Goal: Transaction & Acquisition: Purchase product/service

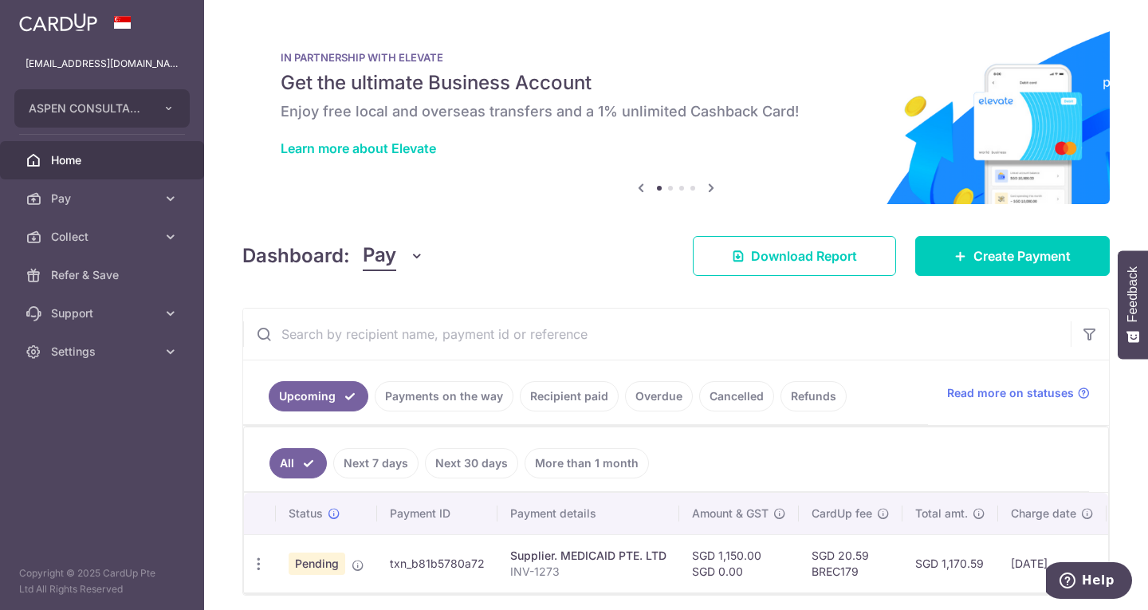
scroll to position [69, 0]
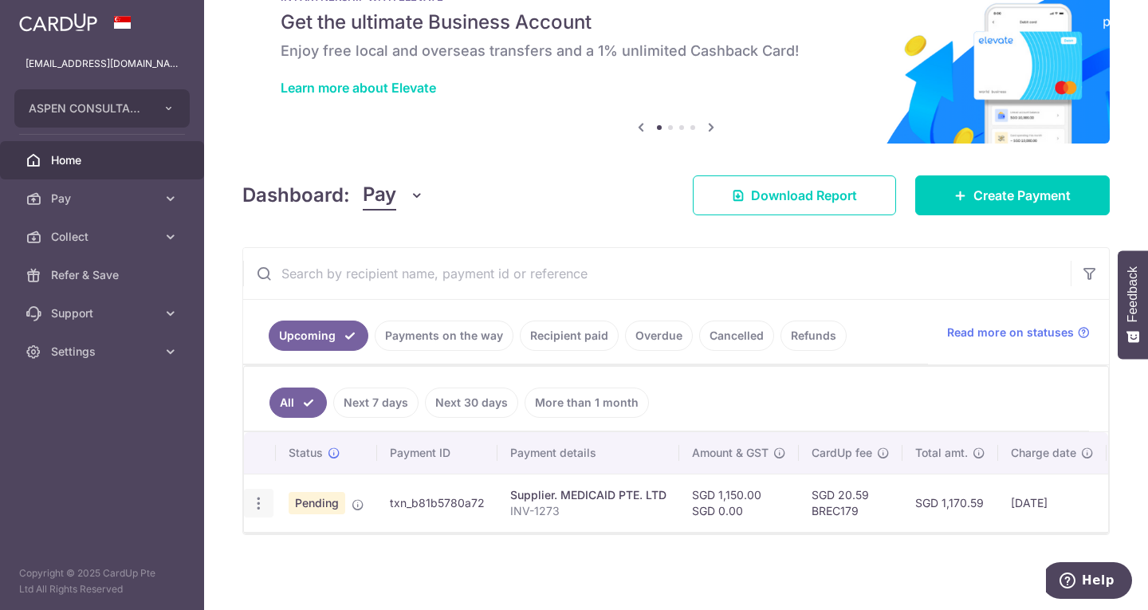
click at [258, 496] on icon "button" at bounding box center [258, 503] width 17 height 17
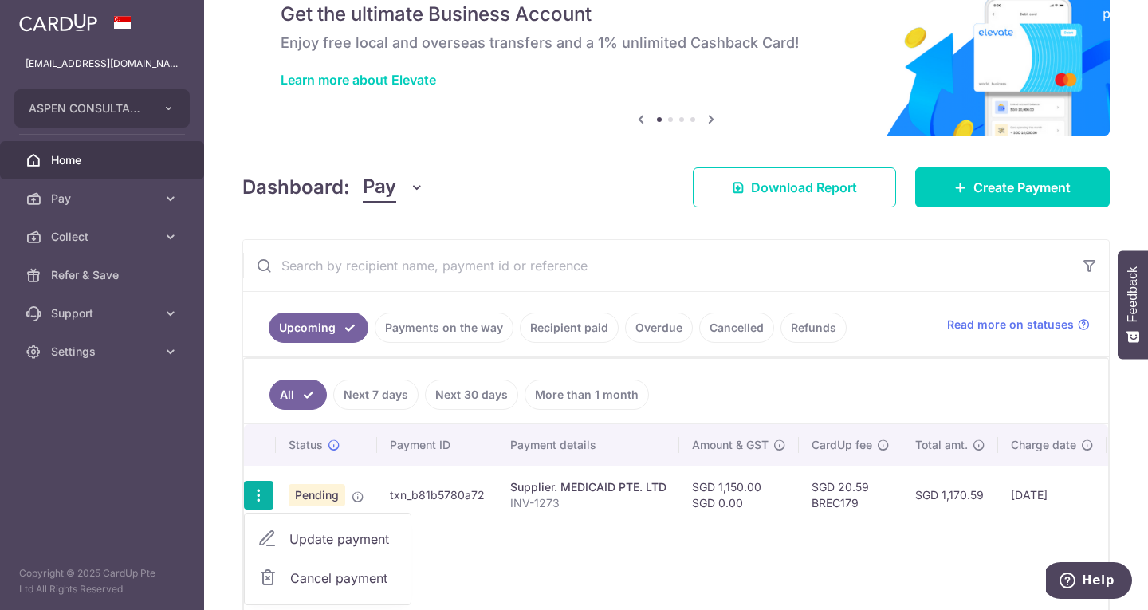
click at [313, 574] on span "Cancel payment" at bounding box center [343, 578] width 107 height 19
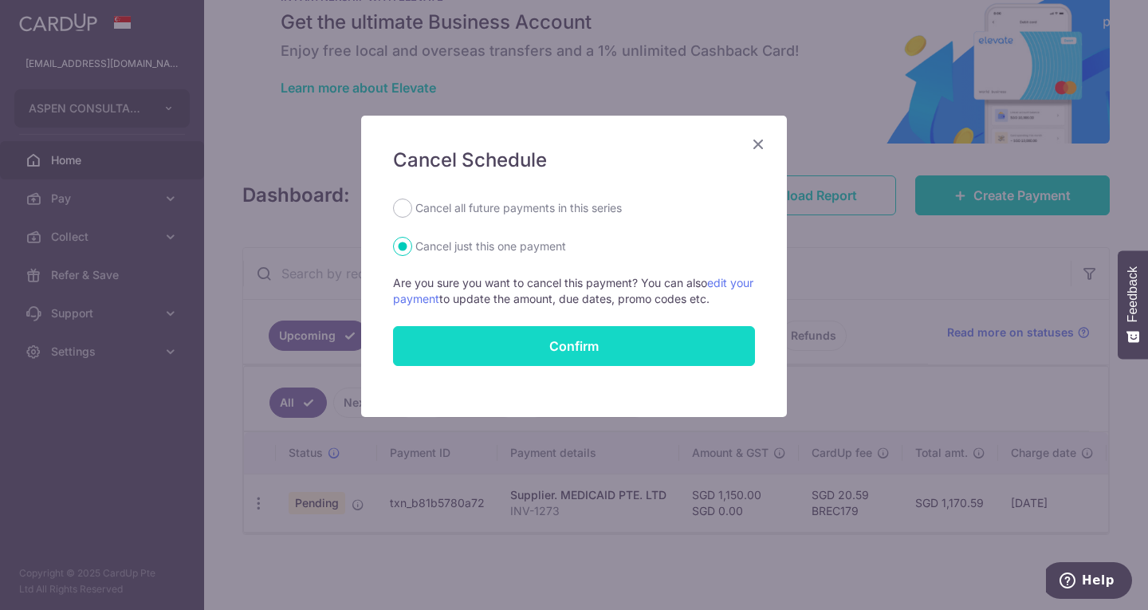
click at [525, 353] on button "Confirm" at bounding box center [574, 346] width 362 height 40
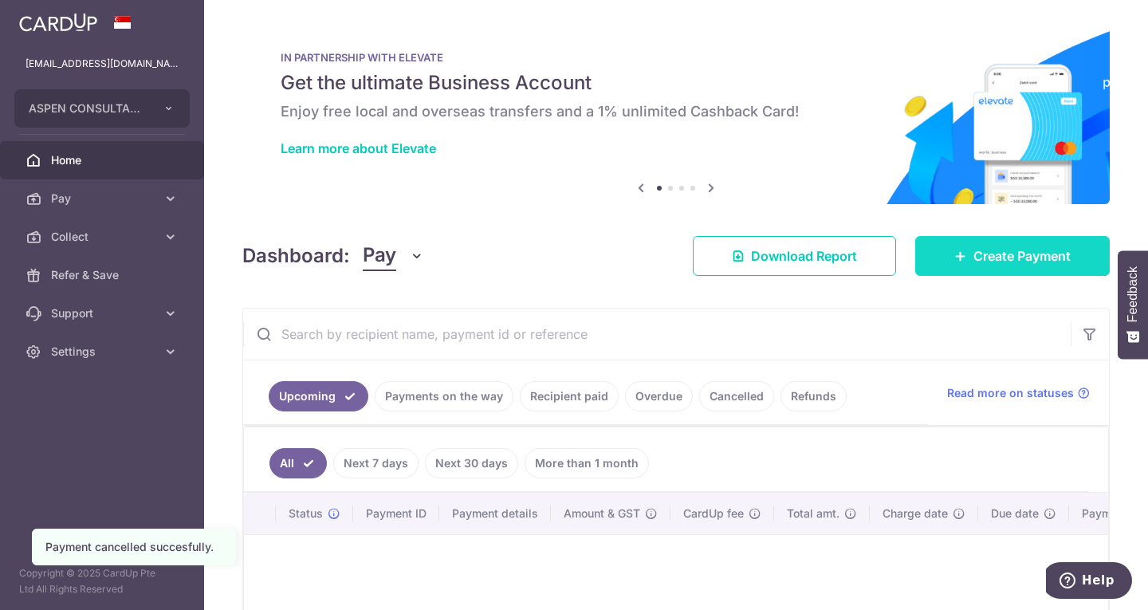
click at [917, 273] on link "Create Payment" at bounding box center [1012, 256] width 195 height 40
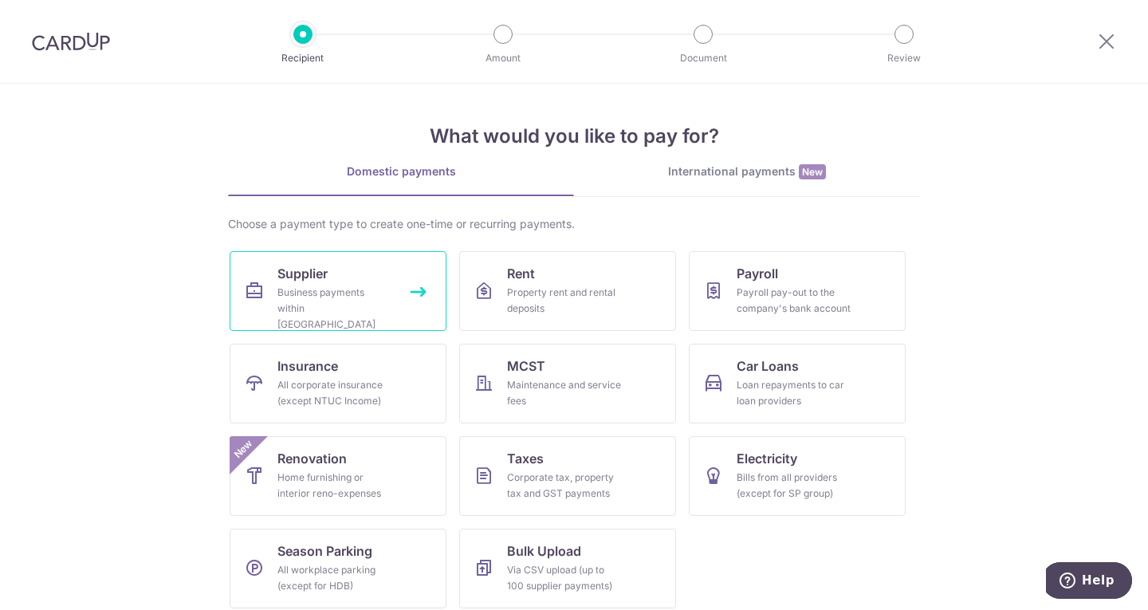
click at [368, 301] on div "Business payments within Singapore" at bounding box center [335, 309] width 115 height 48
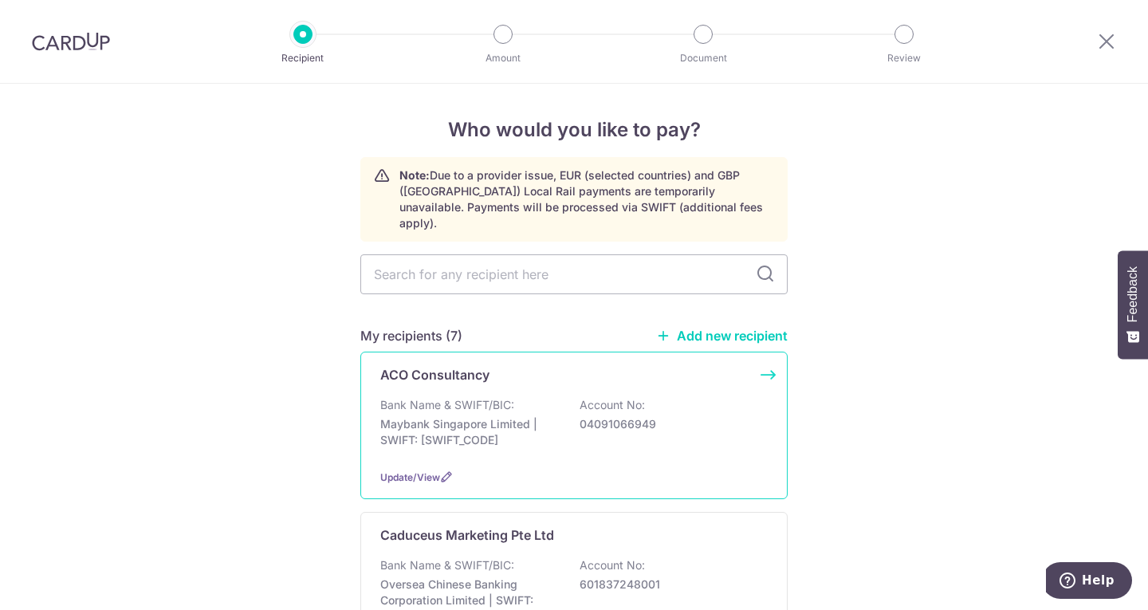
click at [506, 397] on p "Bank Name & SWIFT/BIC:" at bounding box center [447, 405] width 134 height 16
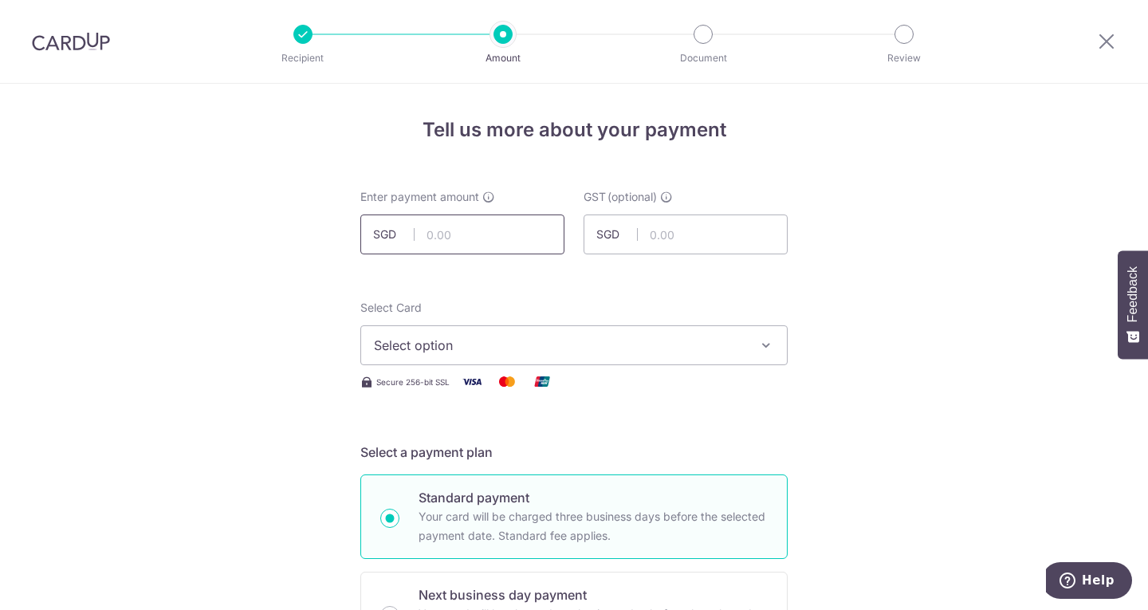
click at [476, 231] on input "text" at bounding box center [462, 235] width 204 height 40
type input "1,965.00"
click at [599, 359] on button "Select option" at bounding box center [573, 345] width 427 height 40
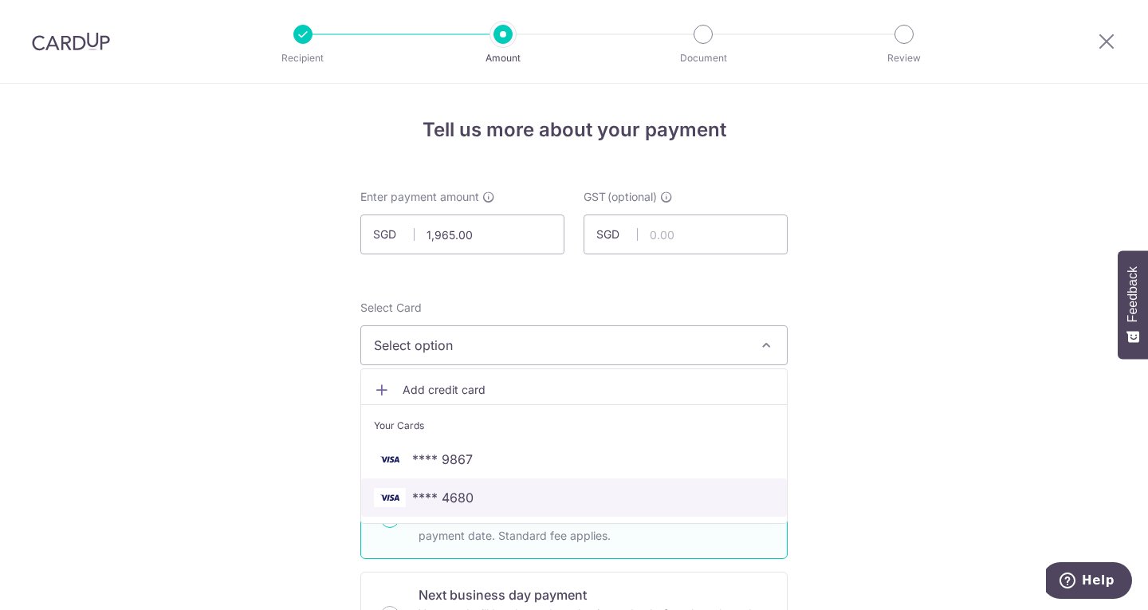
click at [545, 485] on link "**** 4680" at bounding box center [574, 497] width 426 height 38
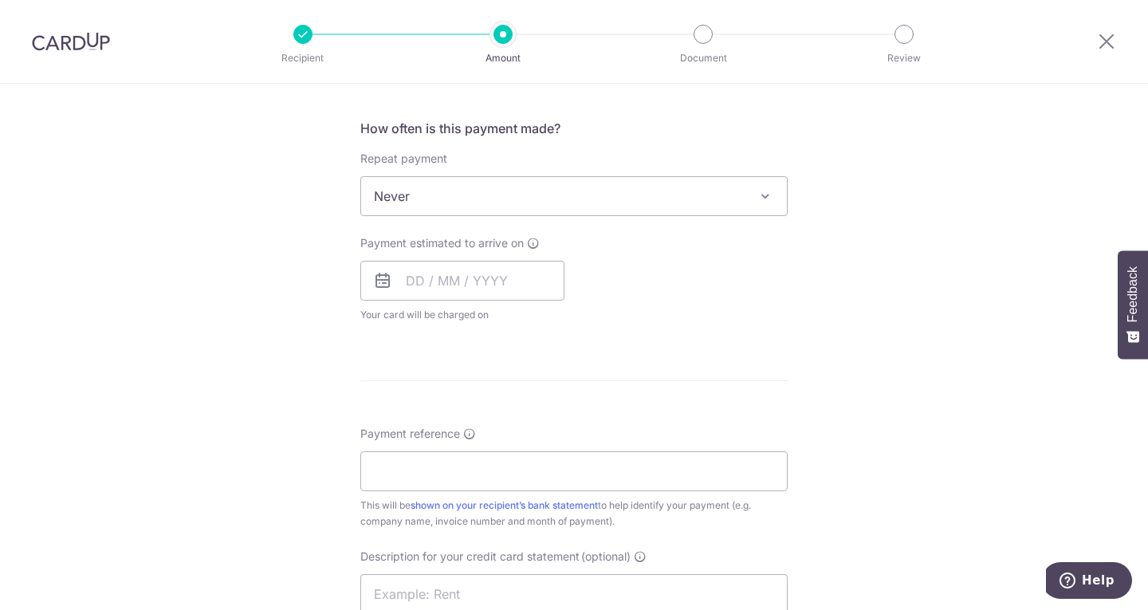
scroll to position [585, 0]
click at [499, 267] on input "text" at bounding box center [462, 278] width 204 height 40
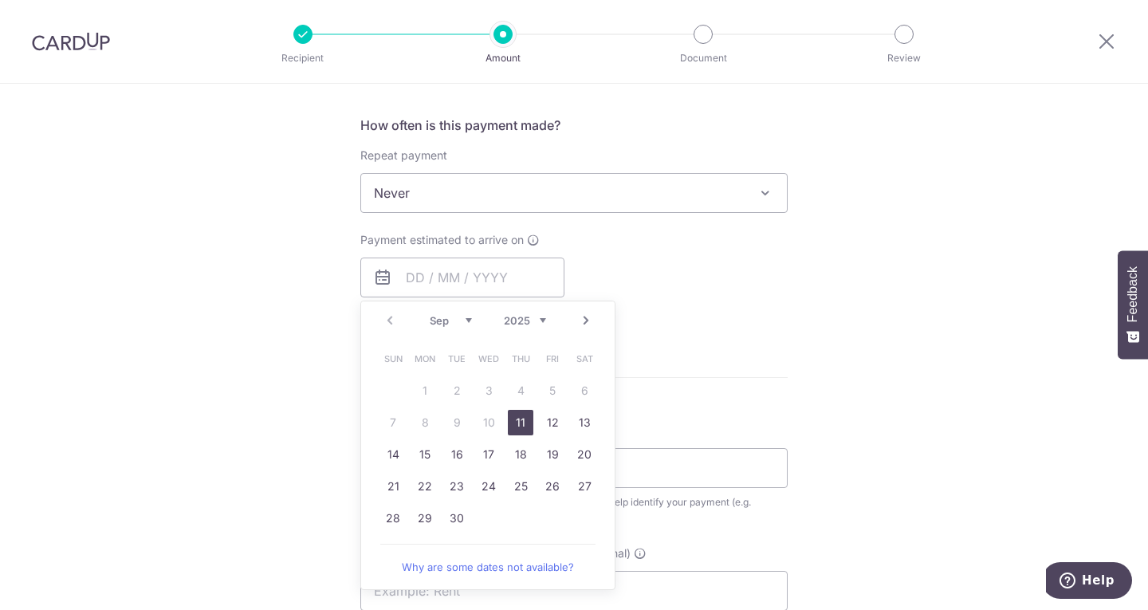
click at [518, 413] on link "11" at bounding box center [521, 423] width 26 height 26
type input "11/09/2025"
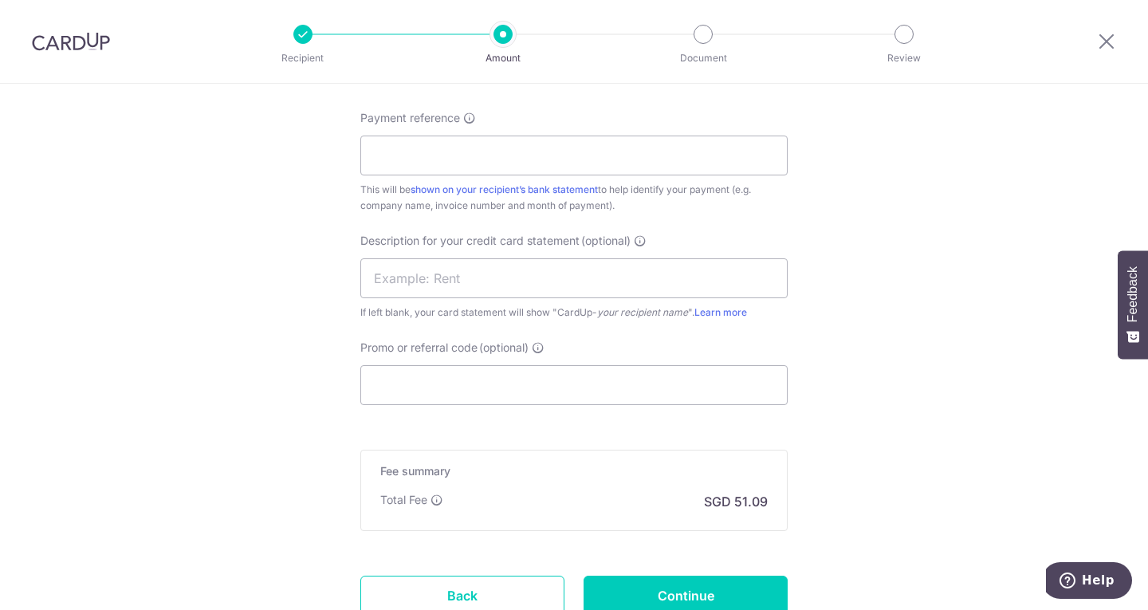
scroll to position [964, 0]
paste input "ACO/24/25ACPL/01"
click at [527, 145] on input "Payment reference" at bounding box center [573, 155] width 427 height 40
type input "ACO/24/25ACPL/01"
click at [415, 365] on input "Promo or referral code (optional)" at bounding box center [573, 384] width 427 height 40
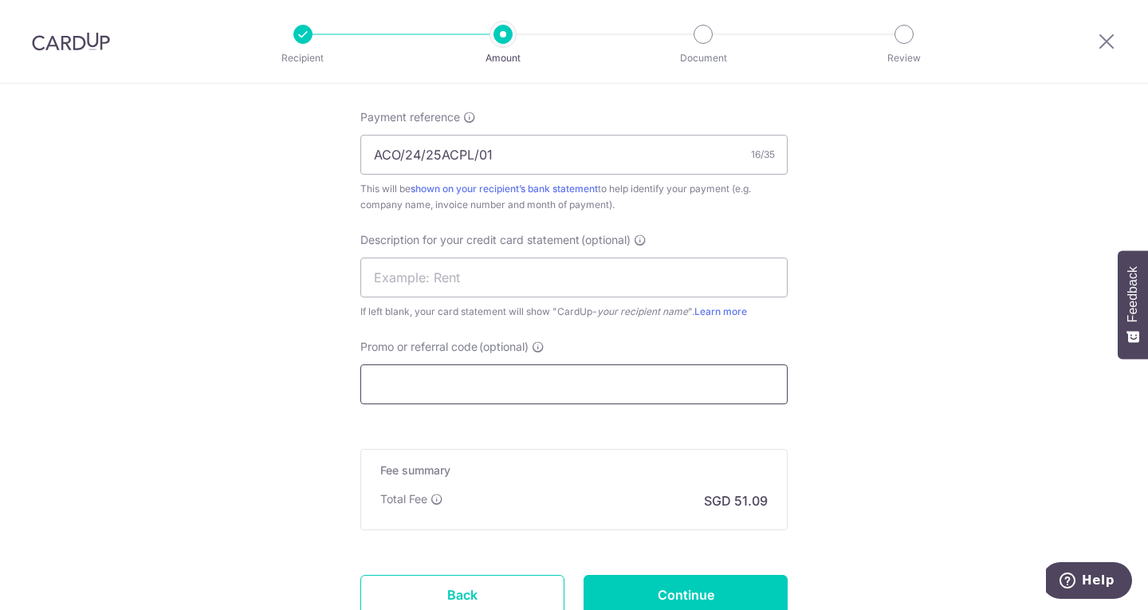
paste input "BREC179"
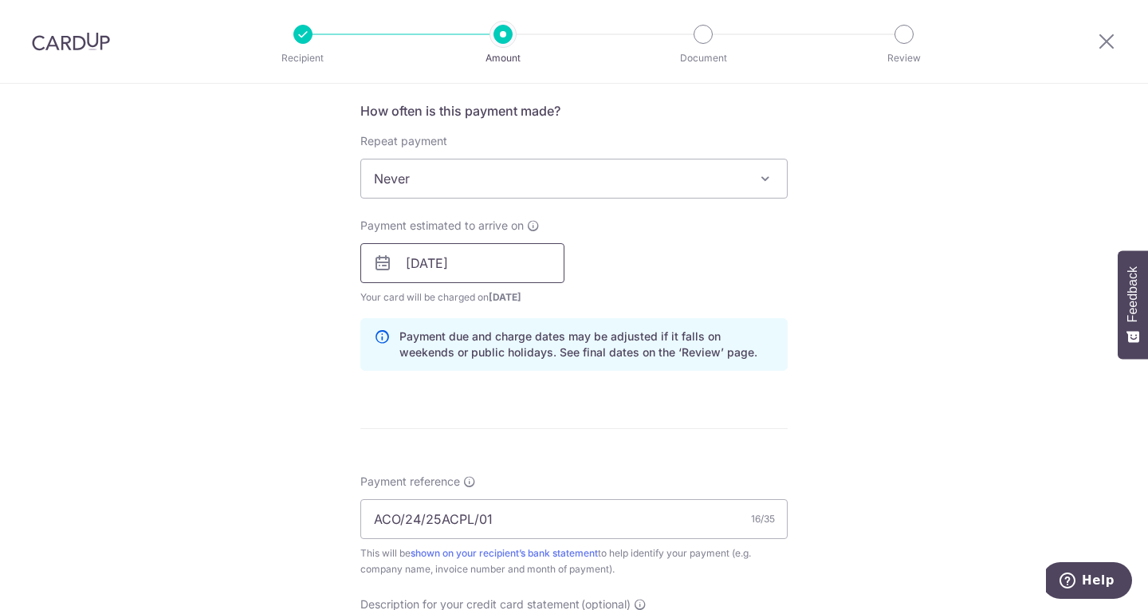
scroll to position [599, 0]
type input "BREC179"
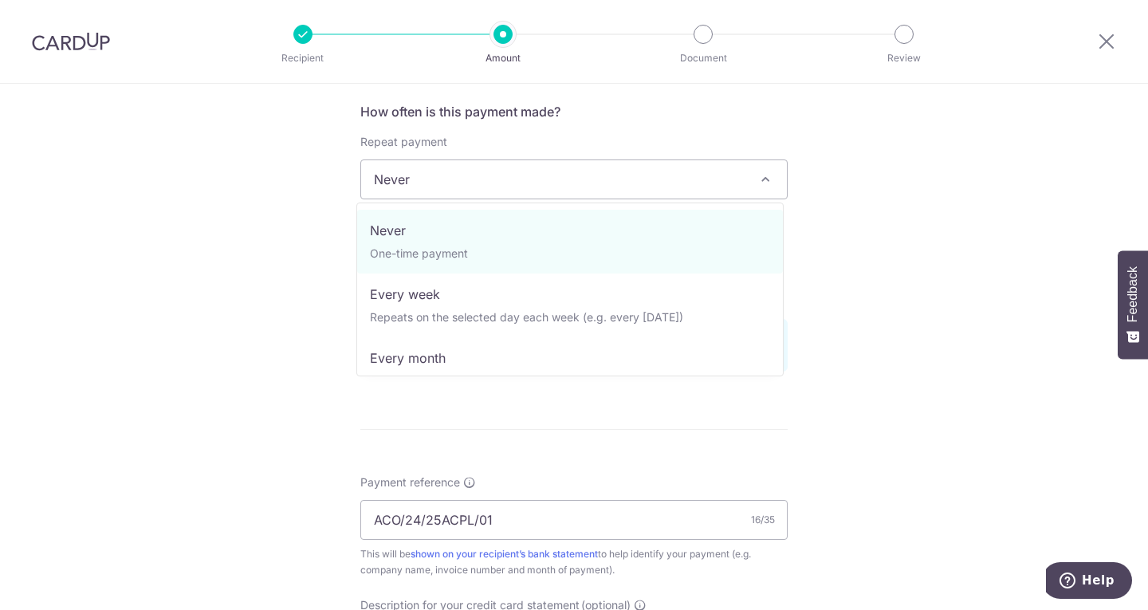
click at [515, 182] on span "Never" at bounding box center [574, 179] width 426 height 38
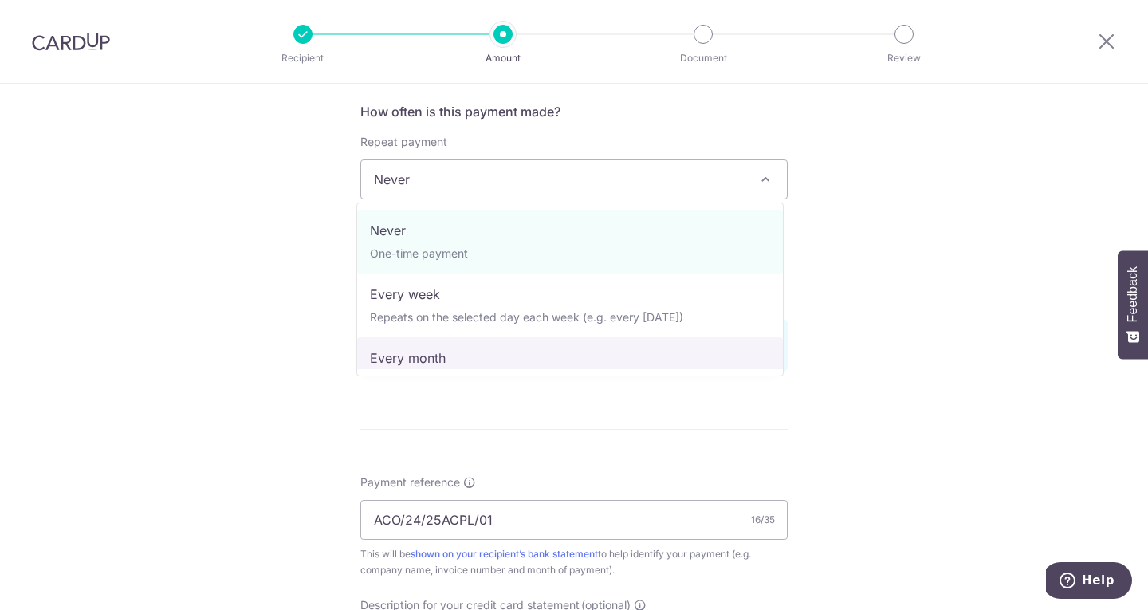
scroll to position [159, 0]
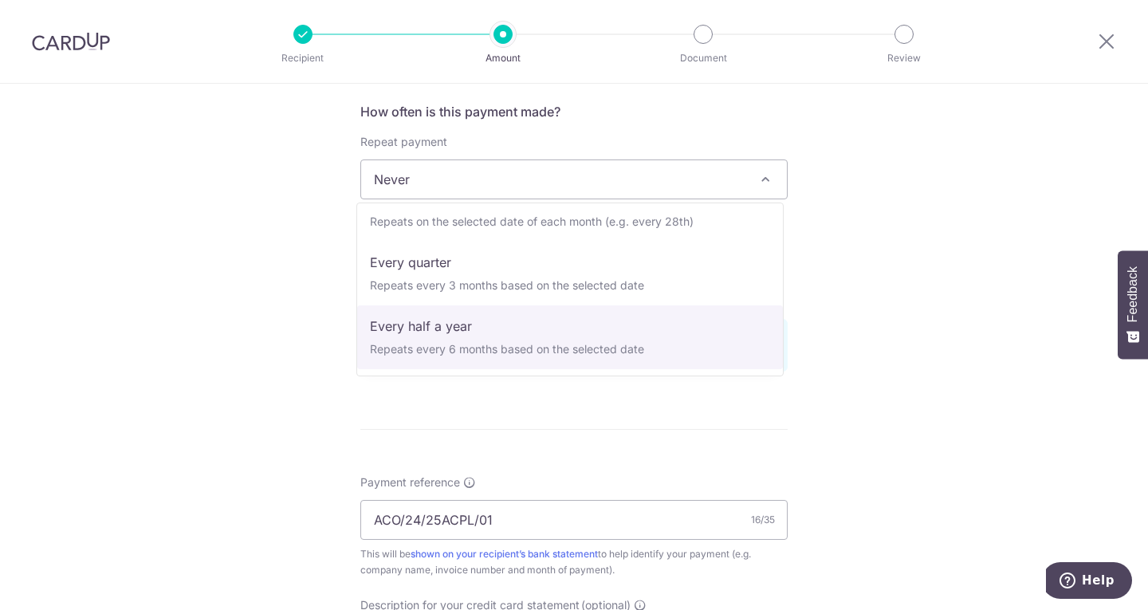
select select "5"
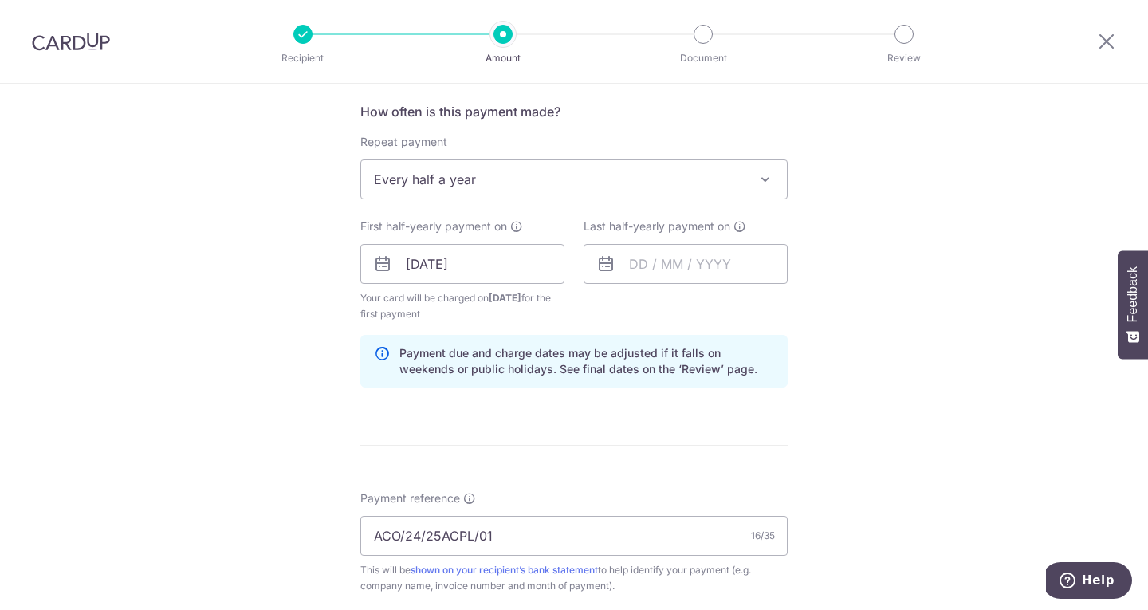
scroll to position [681, 0]
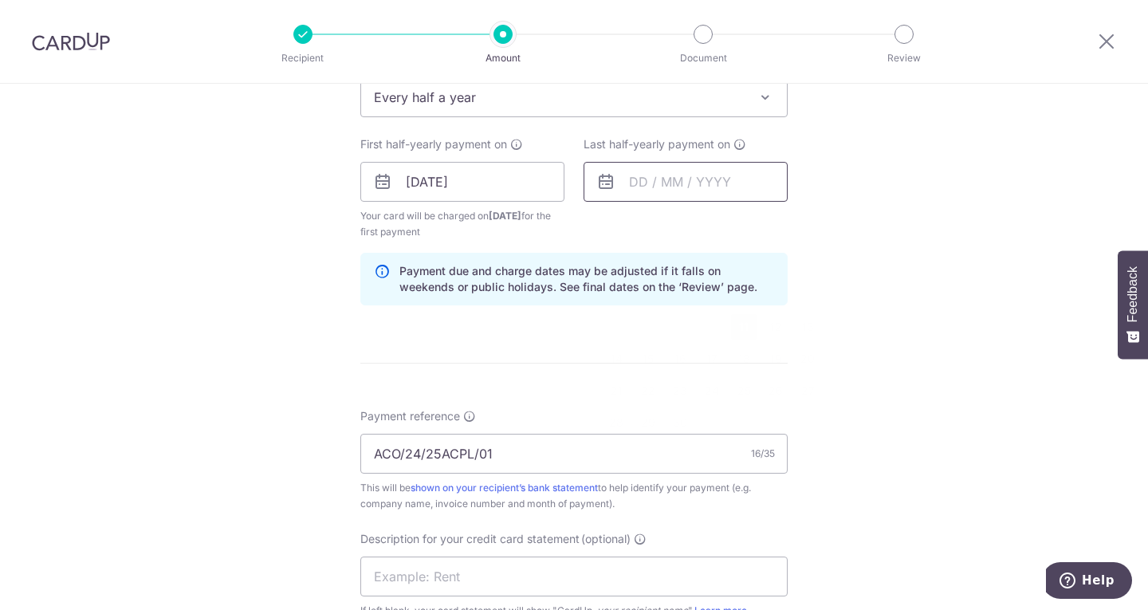
click at [662, 182] on input "text" at bounding box center [686, 182] width 204 height 40
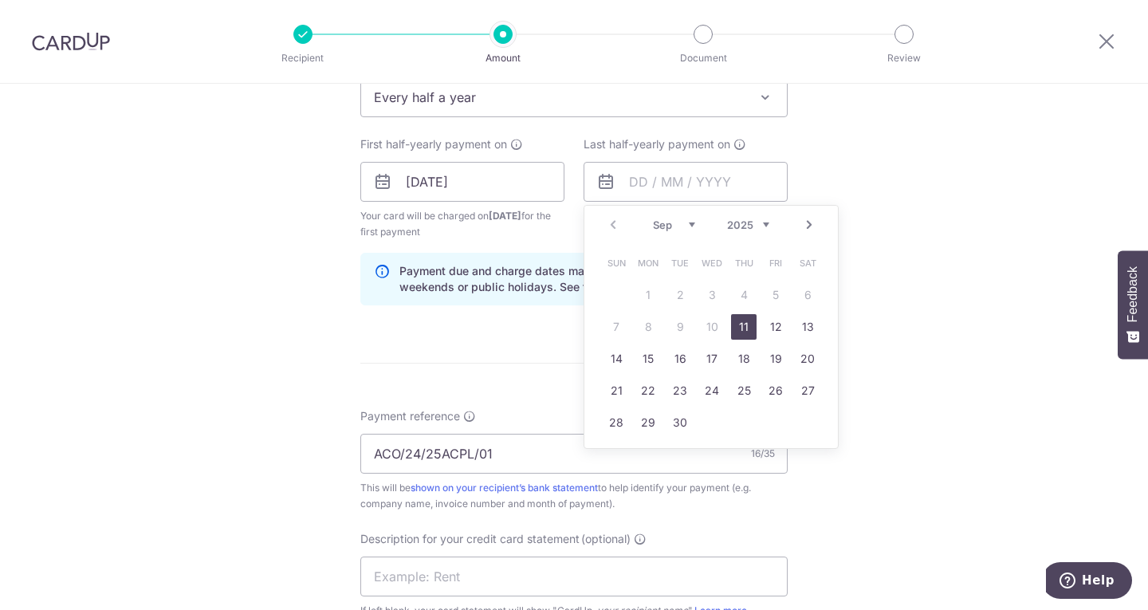
click at [688, 223] on select "Sep Oct Nov Dec" at bounding box center [674, 224] width 42 height 13
click at [758, 220] on select "2025 2026 2027 2028 2029 2030 2031 2032 2033 2034 2035" at bounding box center [748, 224] width 42 height 13
click at [670, 222] on select "Jan Feb Mar Apr May Jun Jul Aug Sep Oct Nov Dec" at bounding box center [674, 224] width 42 height 13
click at [707, 332] on link "11" at bounding box center [712, 327] width 26 height 26
type input "[DATE]"
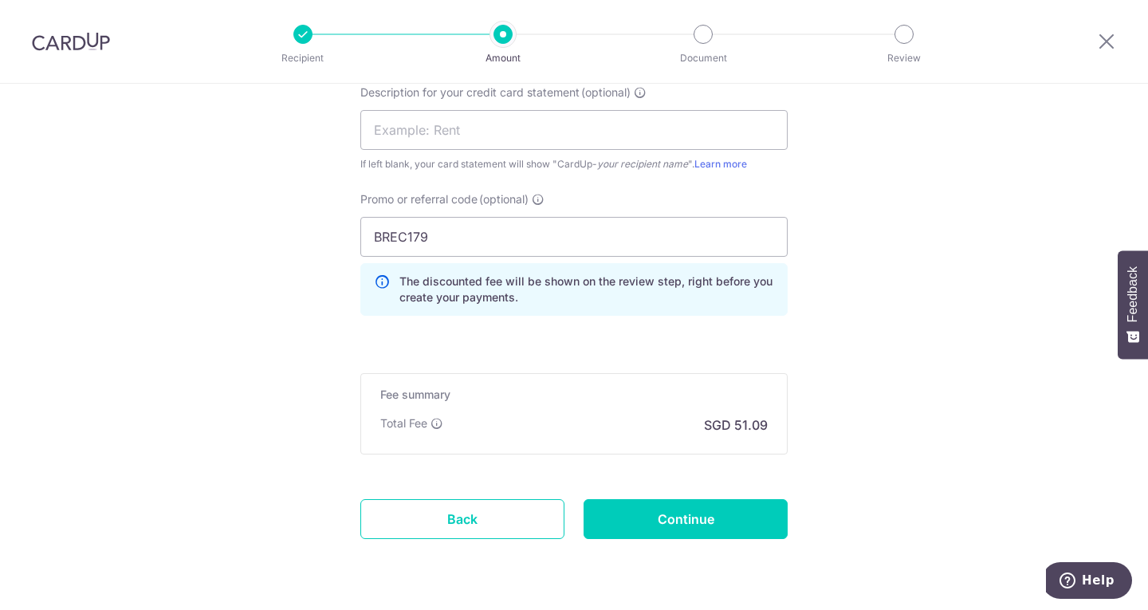
scroll to position [1176, 0]
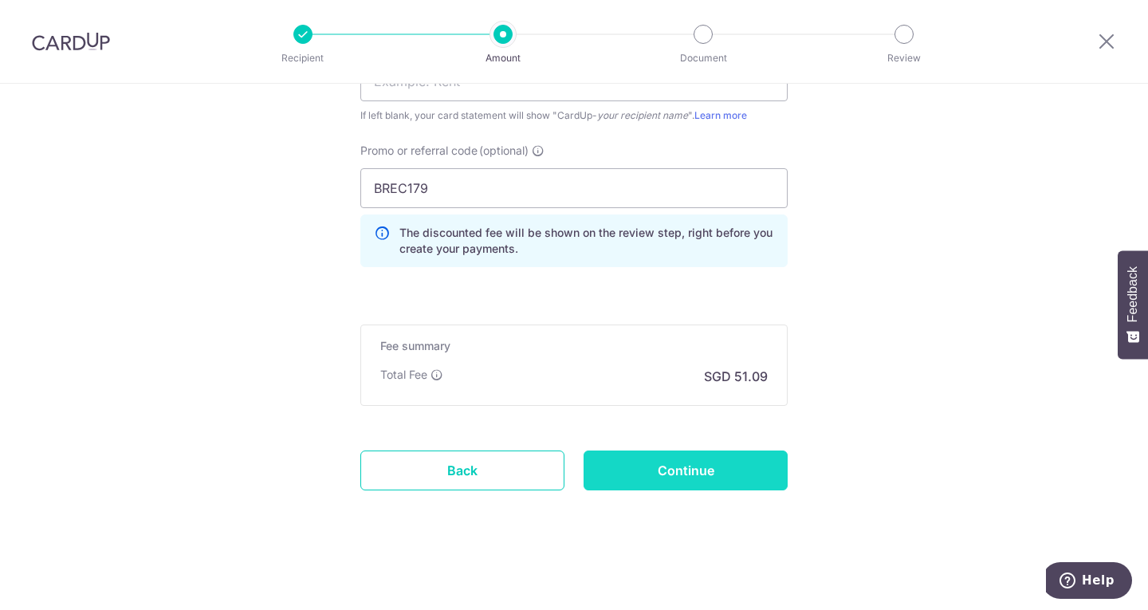
click at [672, 468] on input "Continue" at bounding box center [686, 471] width 204 height 40
type input "Create Schedule"
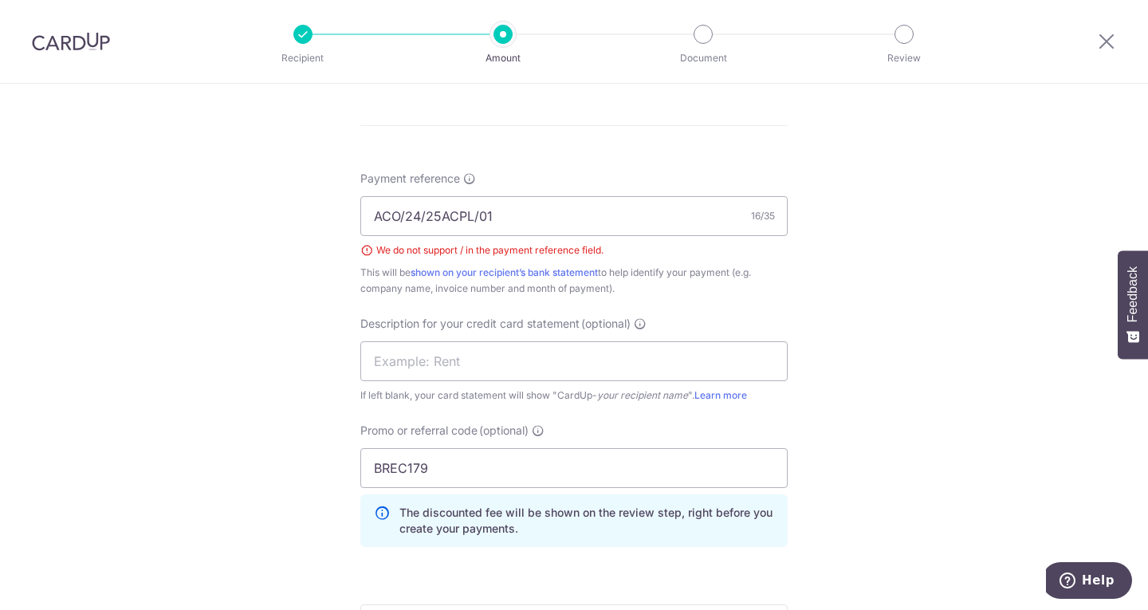
scroll to position [746, 0]
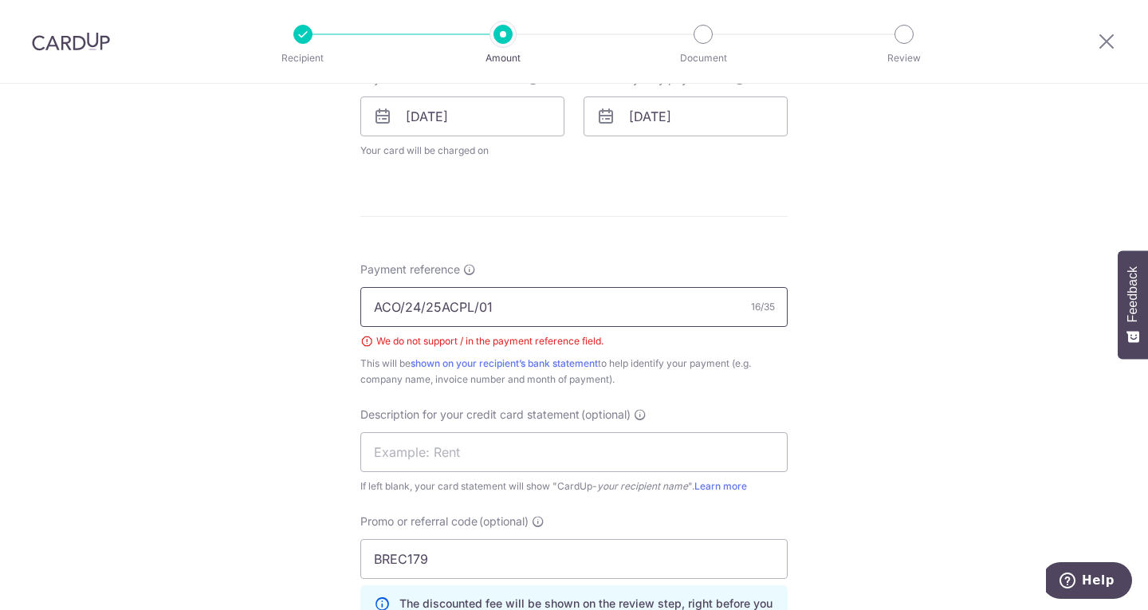
click at [510, 312] on input "ACO/24/25ACPL/01" at bounding box center [573, 307] width 427 height 40
type input "ACO2425ACPL01"
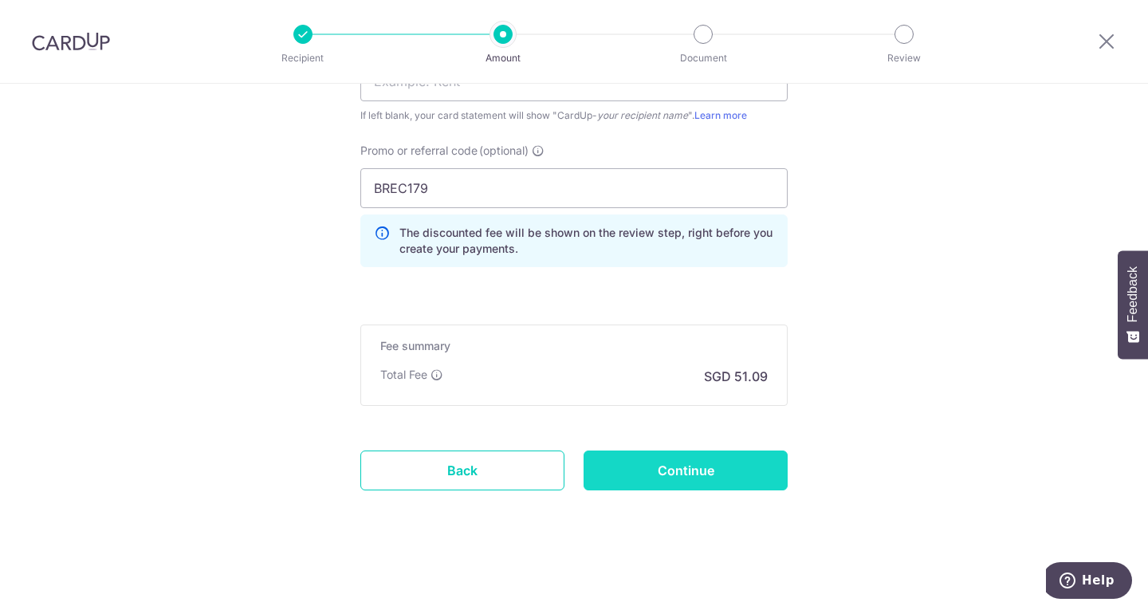
click at [697, 481] on input "Continue" at bounding box center [686, 471] width 204 height 40
type input "Create Schedule"
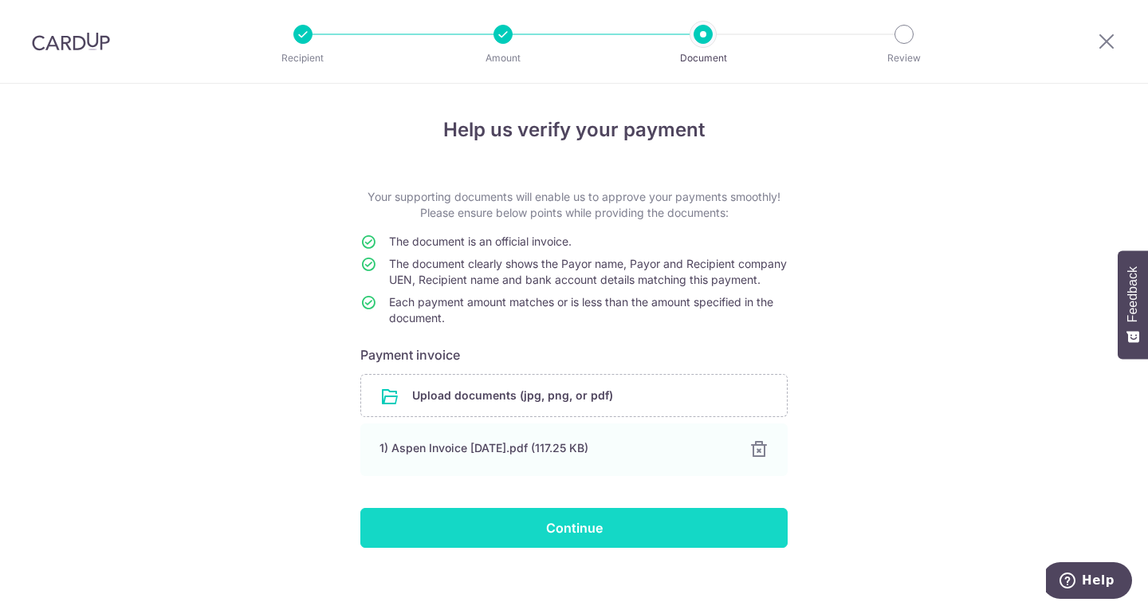
click at [548, 548] on input "Continue" at bounding box center [573, 528] width 427 height 40
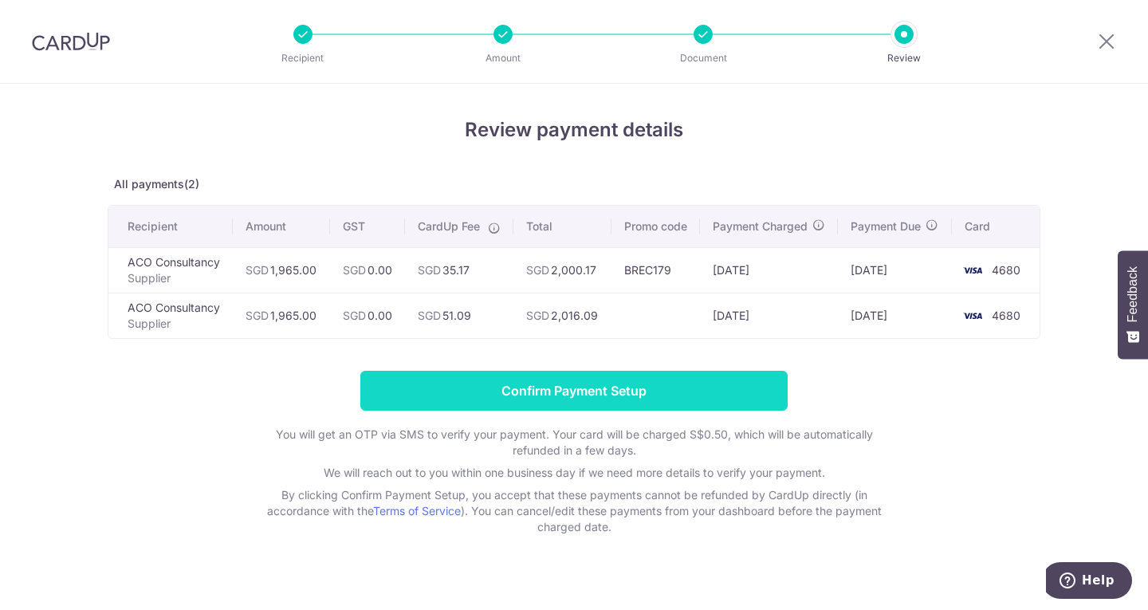
click at [641, 398] on input "Confirm Payment Setup" at bounding box center [573, 391] width 427 height 40
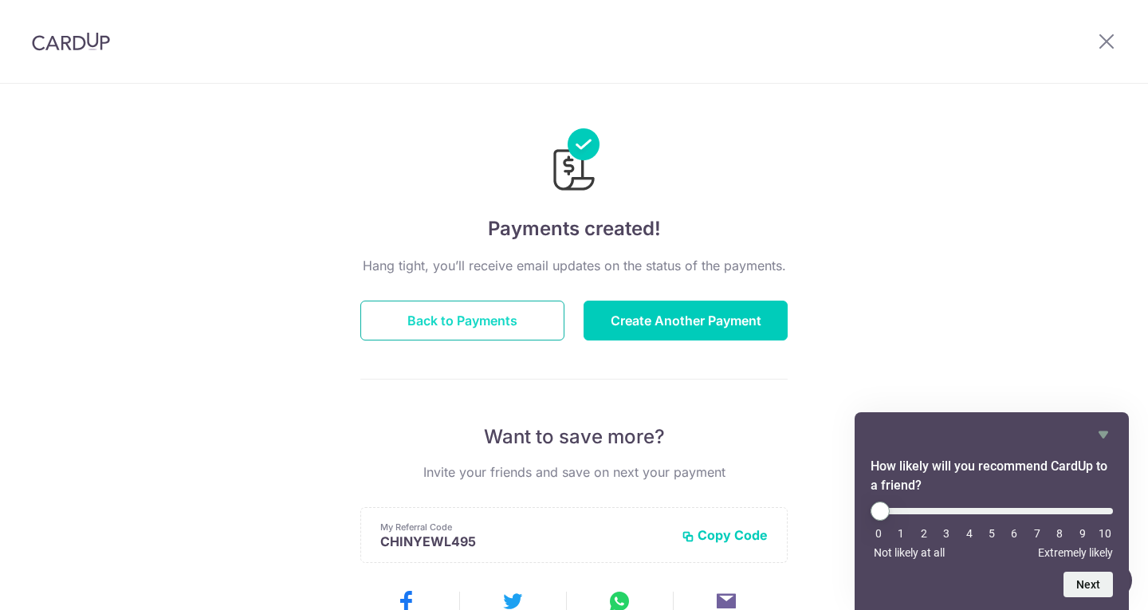
click at [487, 315] on button "Back to Payments" at bounding box center [462, 321] width 204 height 40
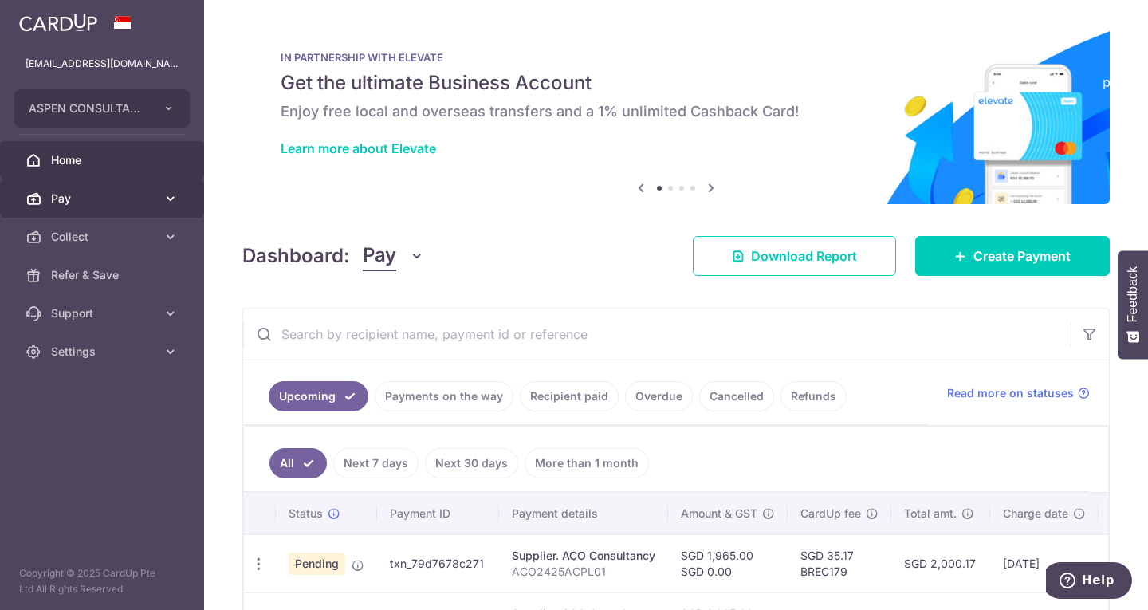
click at [84, 194] on span "Pay" at bounding box center [103, 199] width 105 height 16
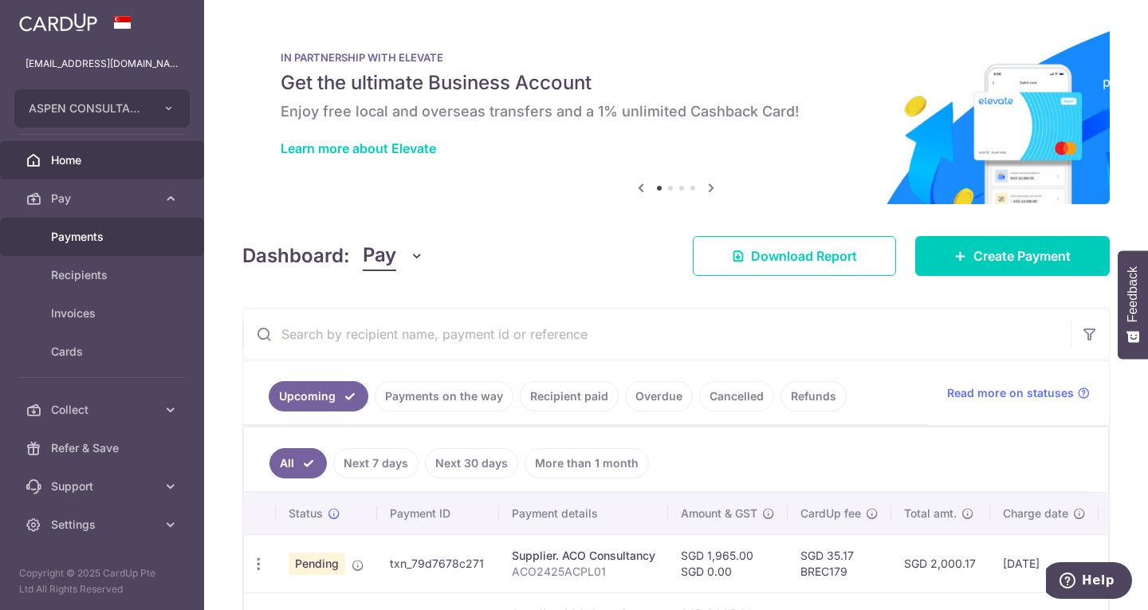
click at [128, 243] on span "Payments" at bounding box center [103, 237] width 105 height 16
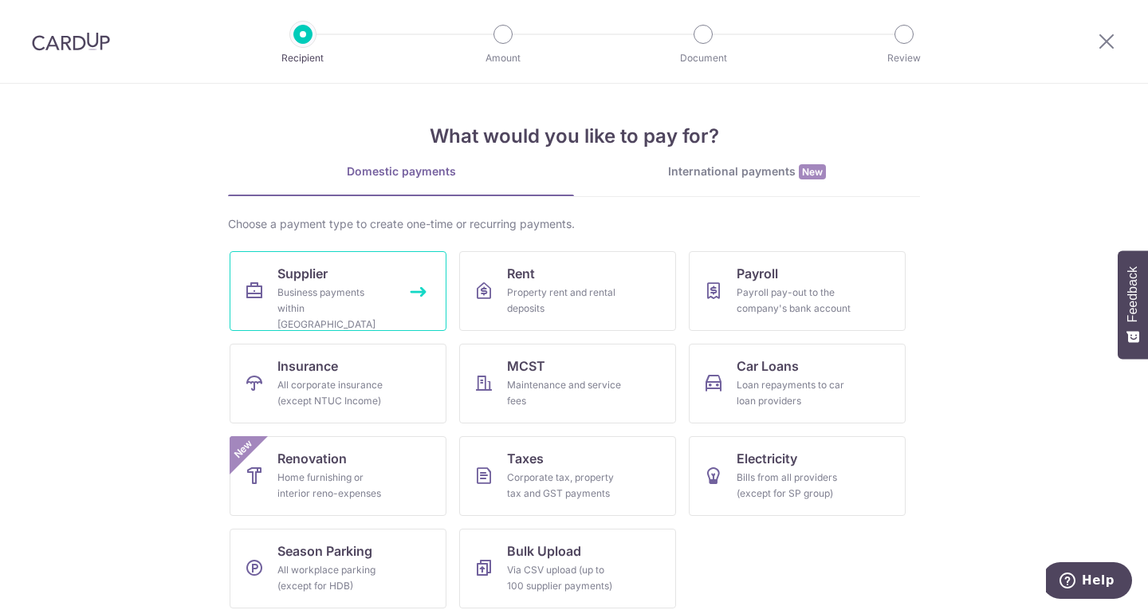
click at [329, 289] on div "Business payments within Singapore" at bounding box center [335, 309] width 115 height 48
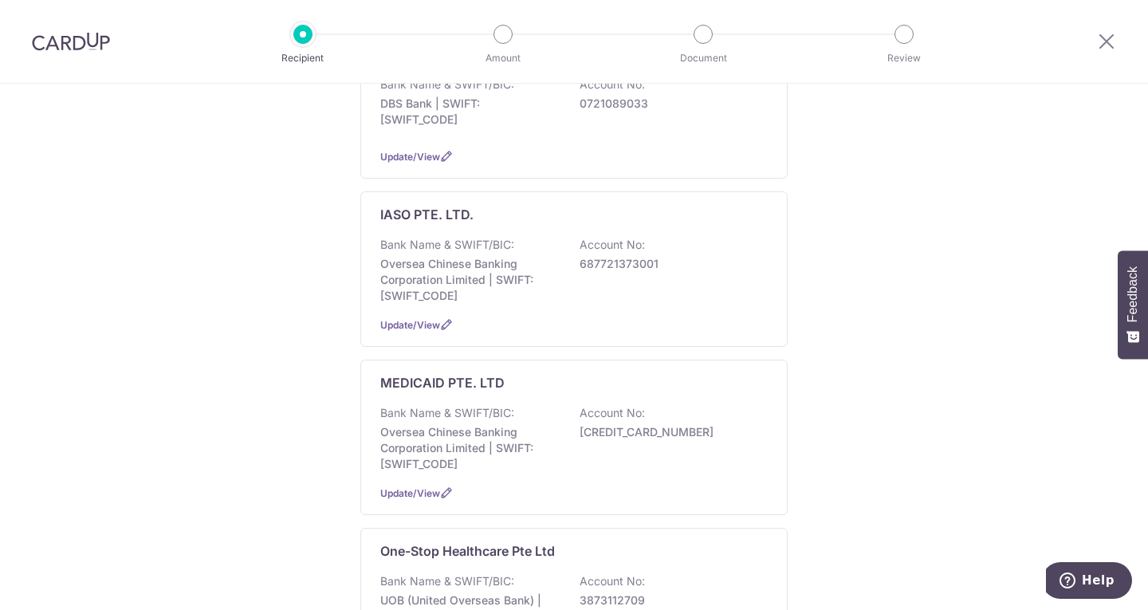
scroll to position [650, 0]
click at [537, 437] on p "Oversea Chinese Banking Corporation Limited | SWIFT: OCBCSGSGXXX" at bounding box center [469, 447] width 179 height 48
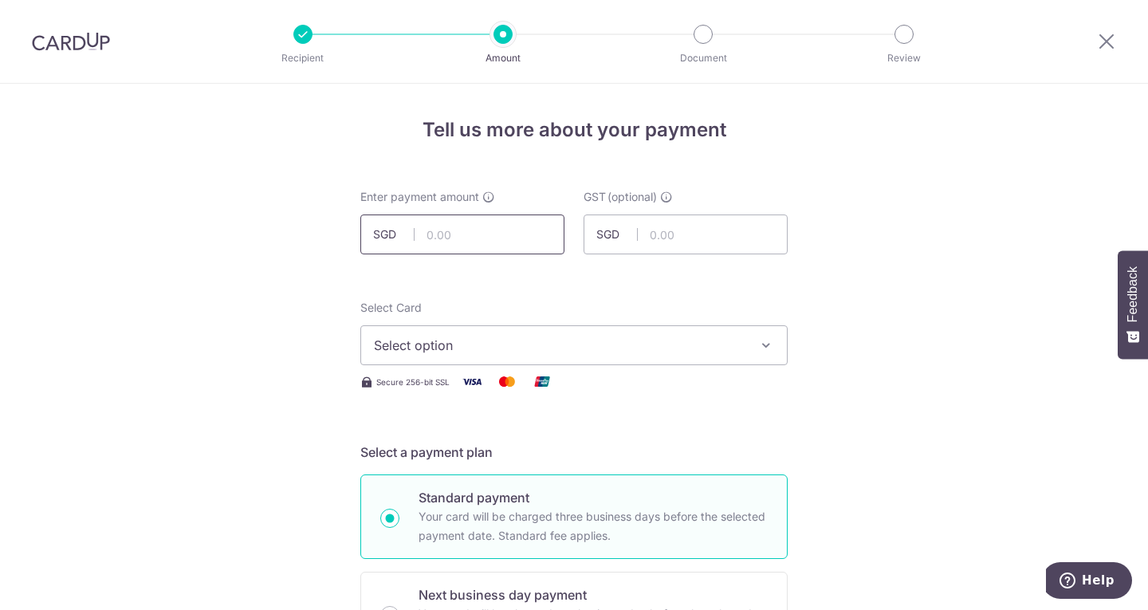
click at [466, 218] on input "text" at bounding box center [462, 235] width 204 height 40
type input "200.00"
click at [490, 349] on span "Select option" at bounding box center [560, 345] width 372 height 19
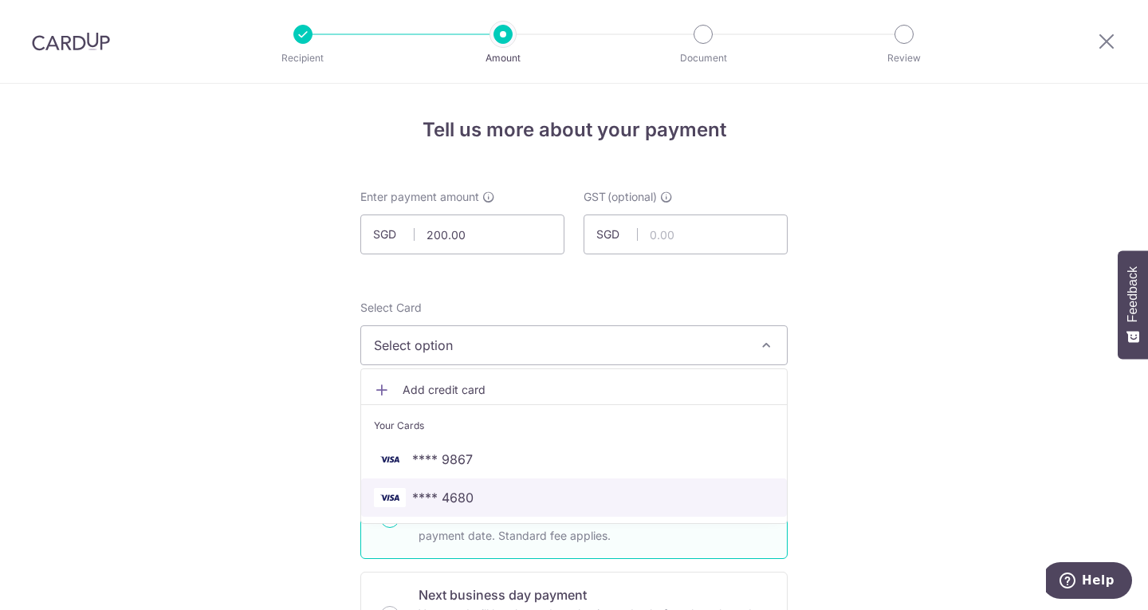
click at [482, 487] on link "**** 4680" at bounding box center [574, 497] width 426 height 38
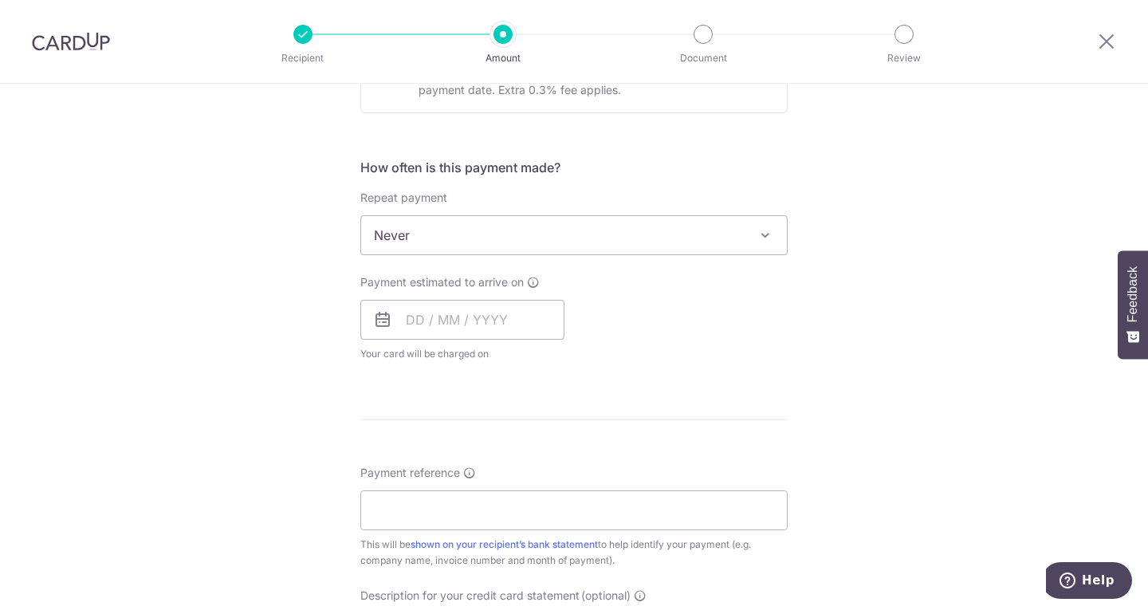
scroll to position [732, 0]
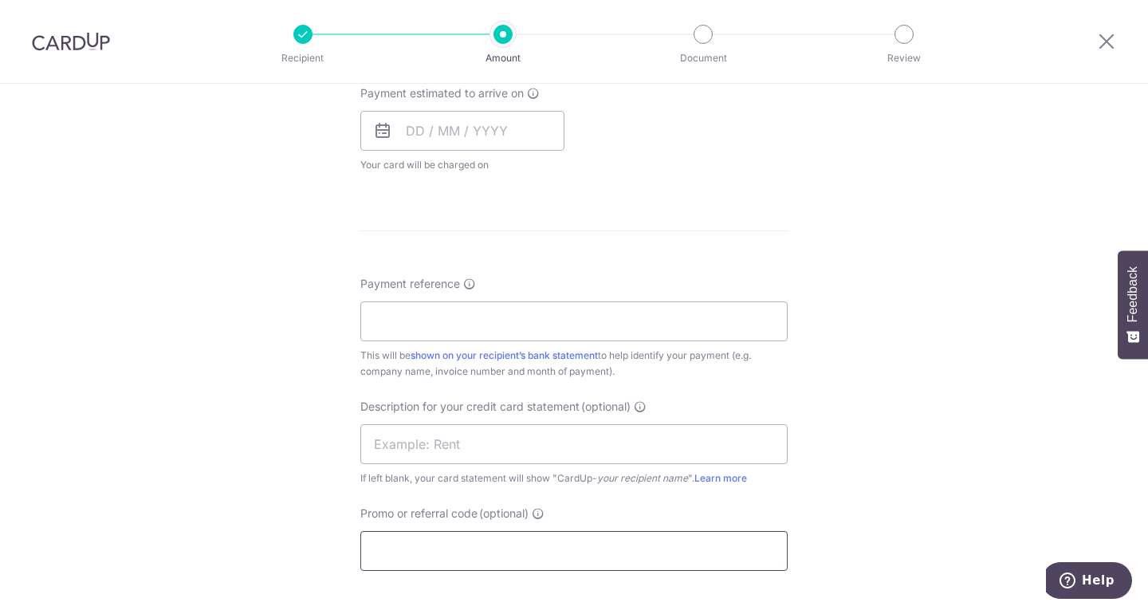
click at [452, 549] on input "Promo or referral code (optional)" at bounding box center [573, 551] width 427 height 40
paste input "BOFF185"
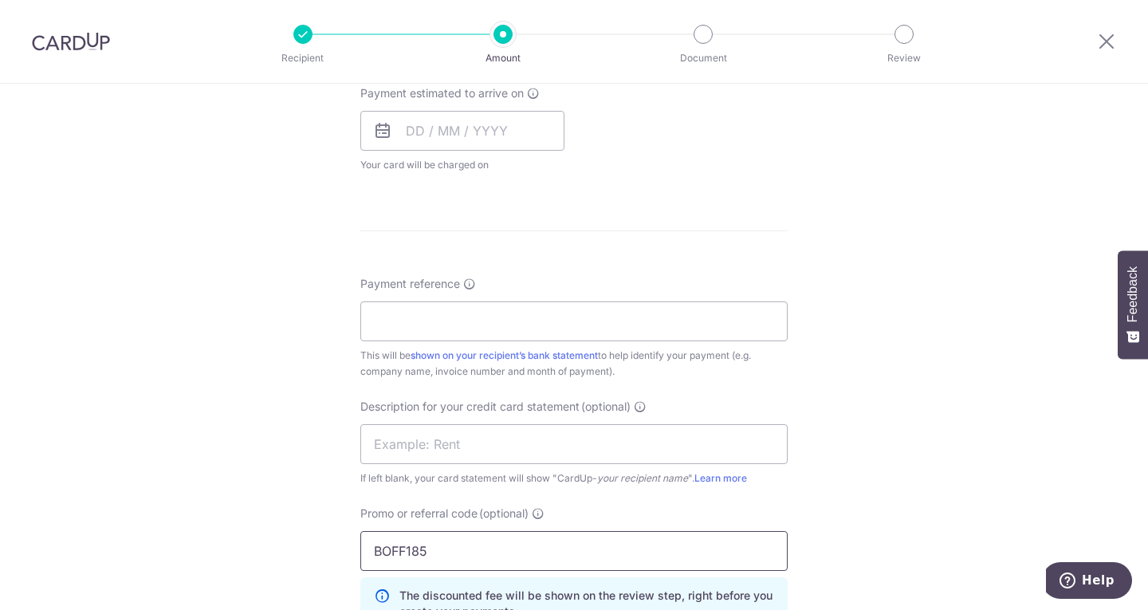
type input "BOFF185"
click at [462, 309] on input "Payment reference" at bounding box center [573, 321] width 427 height 40
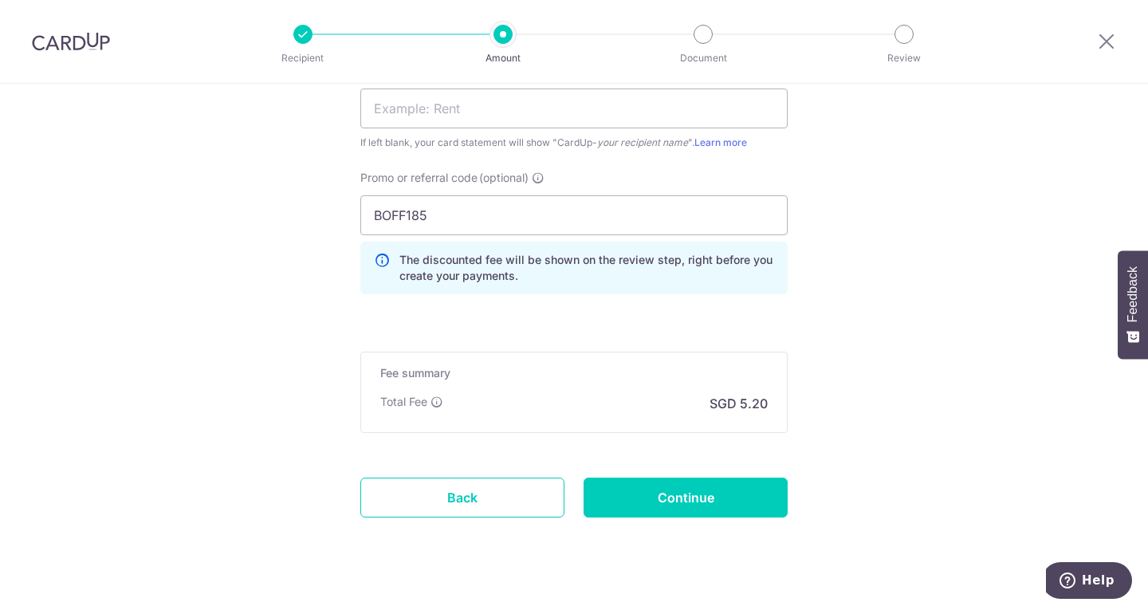
scroll to position [1095, 0]
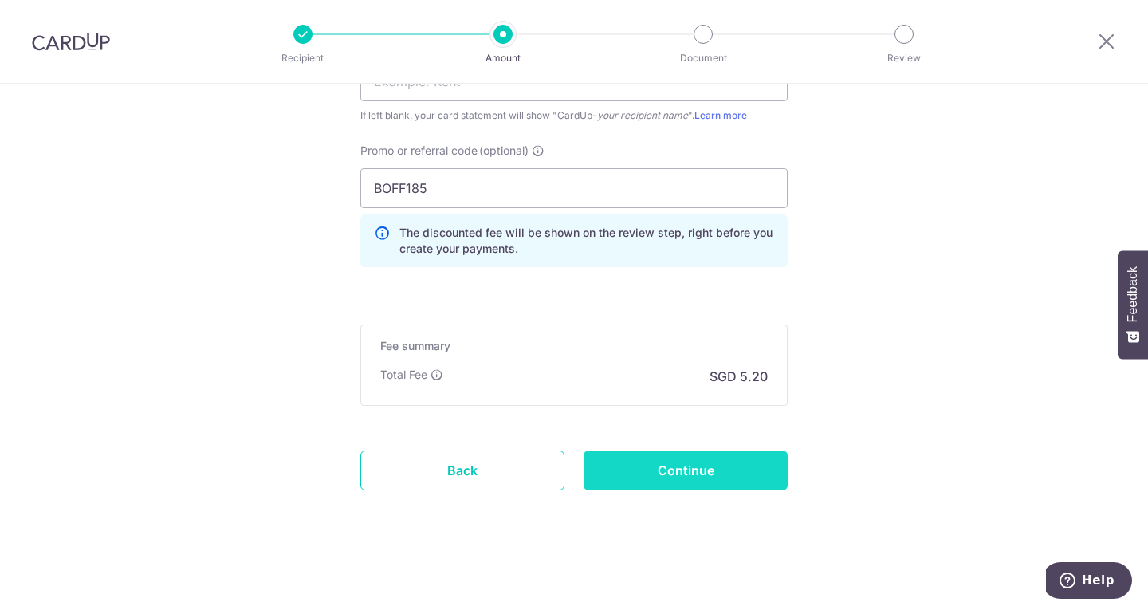
type input "1320"
click at [651, 464] on input "Continue" at bounding box center [686, 471] width 204 height 40
type input "Create Schedule"
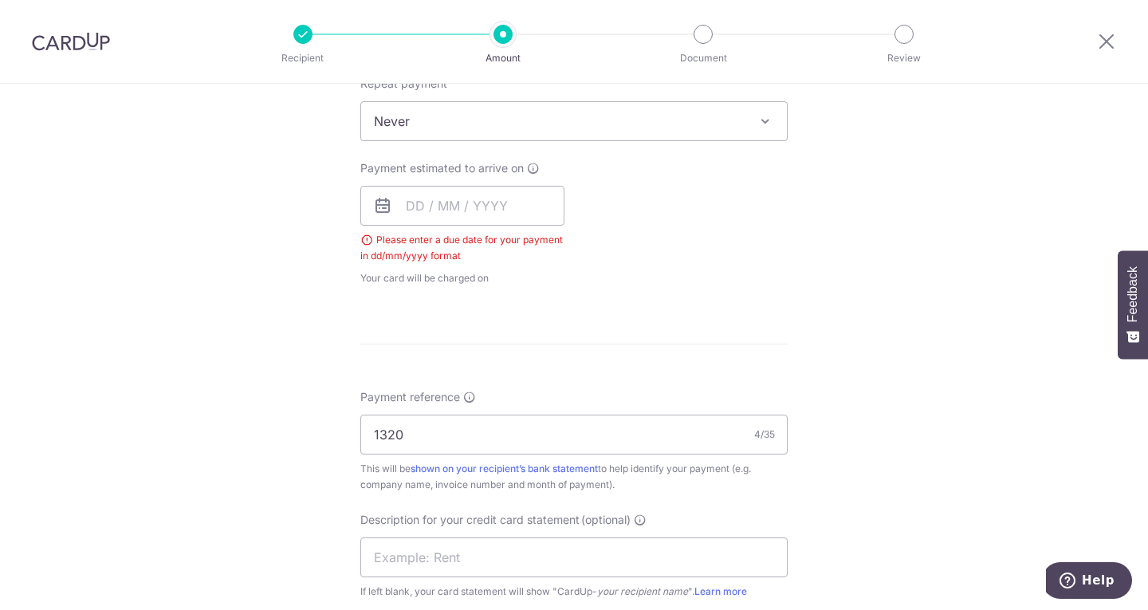
scroll to position [653, 0]
click at [463, 230] on div "Payment estimated to arrive on Please enter a due date for your payment in dd/m…" at bounding box center [462, 227] width 204 height 126
click at [489, 217] on input "text" at bounding box center [462, 210] width 204 height 40
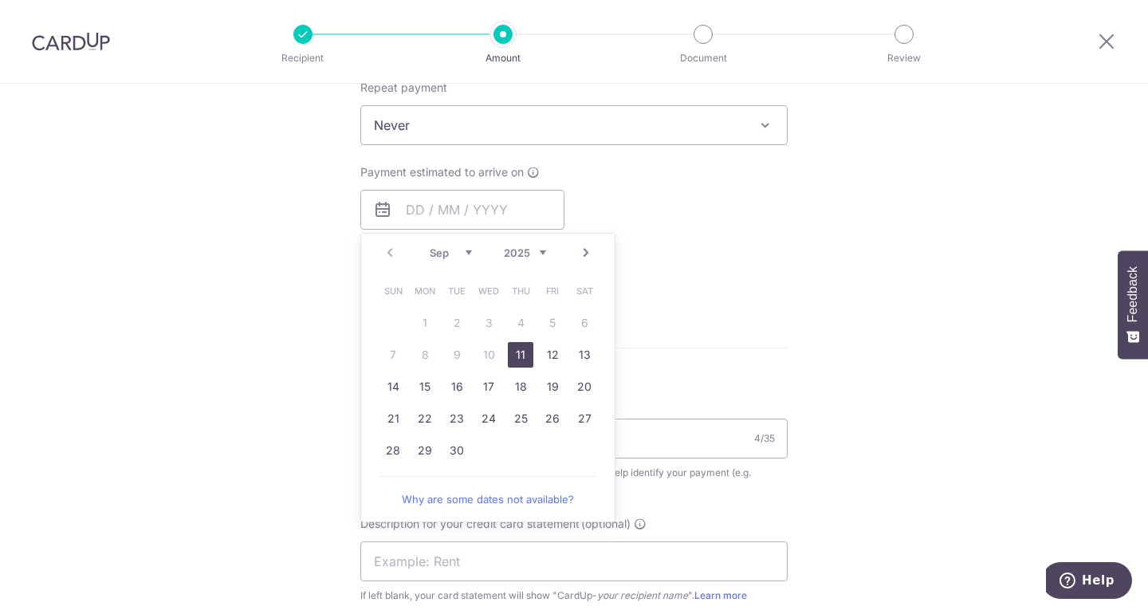
click at [520, 354] on link "11" at bounding box center [521, 355] width 26 height 26
type input "[DATE]"
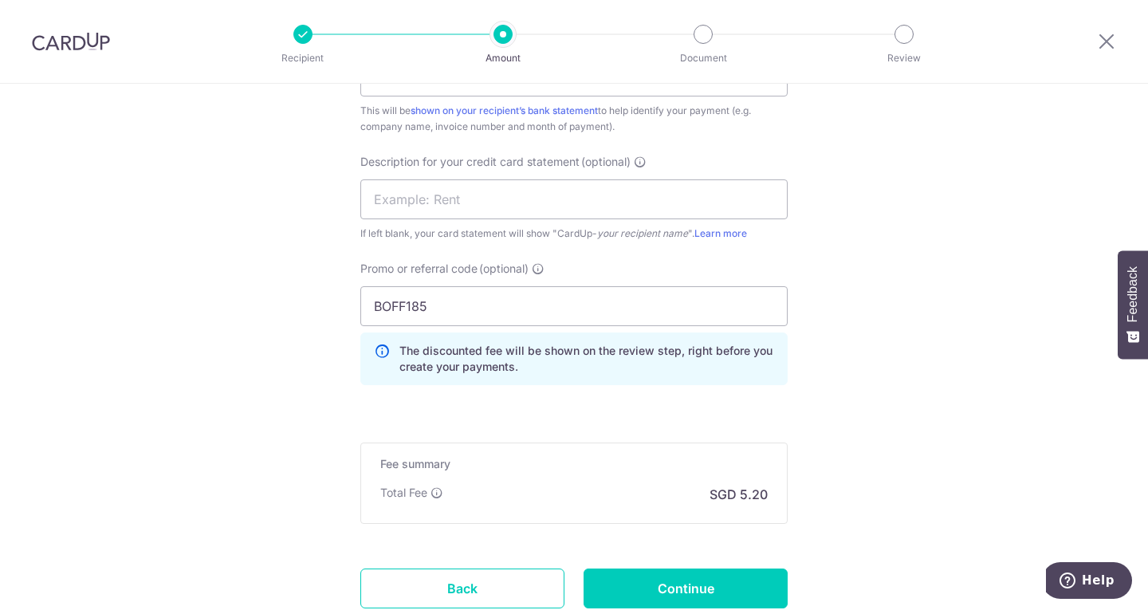
scroll to position [1160, 0]
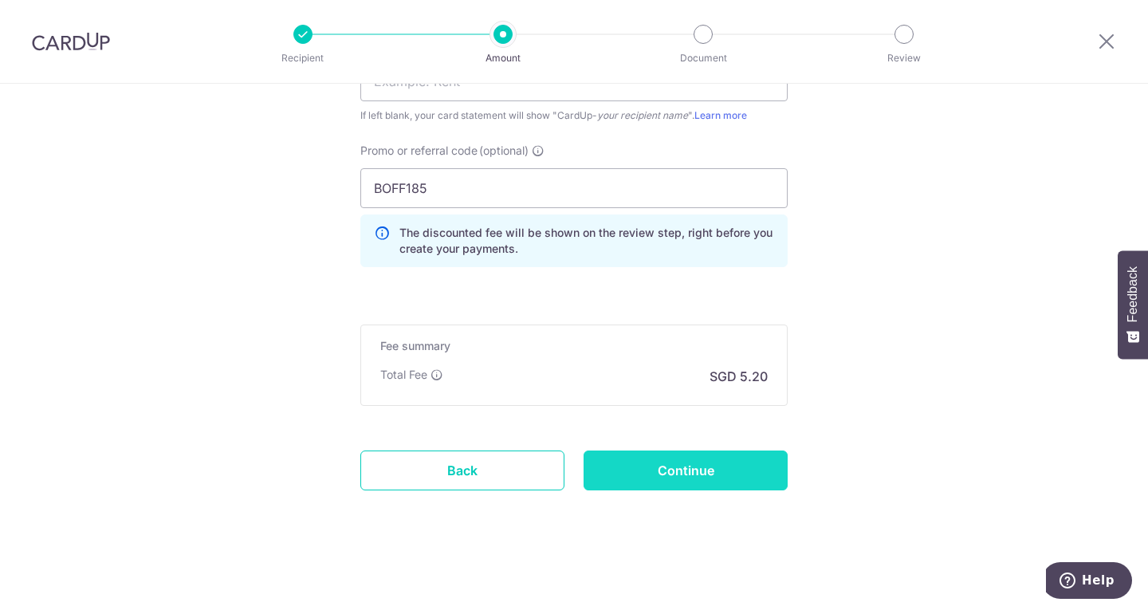
click at [653, 482] on input "Continue" at bounding box center [686, 471] width 204 height 40
type input "Create Schedule"
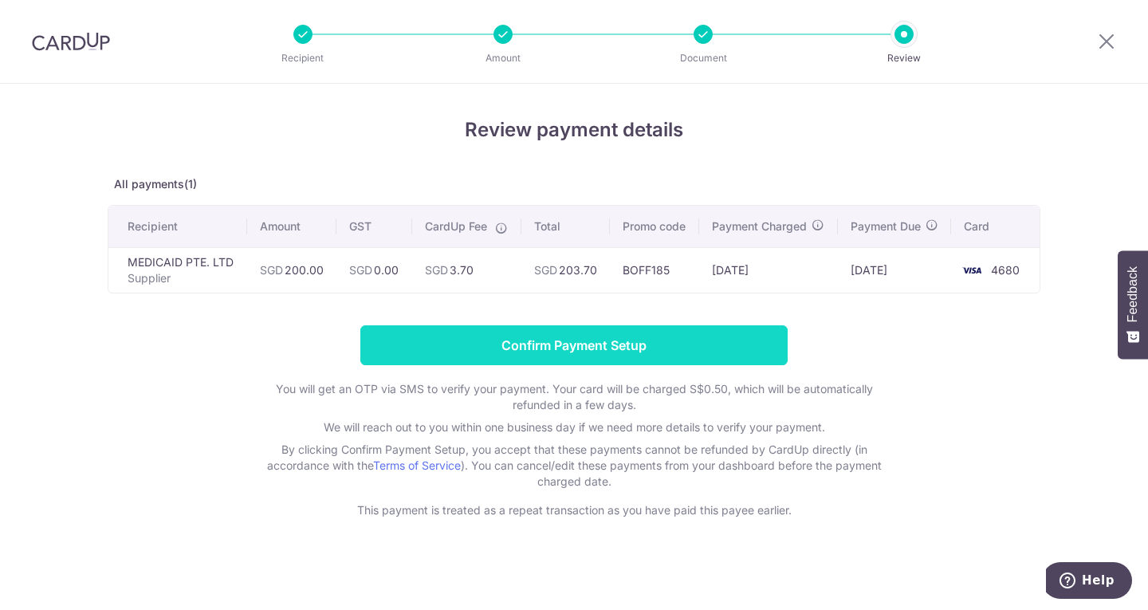
click at [581, 365] on input "Confirm Payment Setup" at bounding box center [573, 345] width 427 height 40
